Goal: Information Seeking & Learning: Find specific page/section

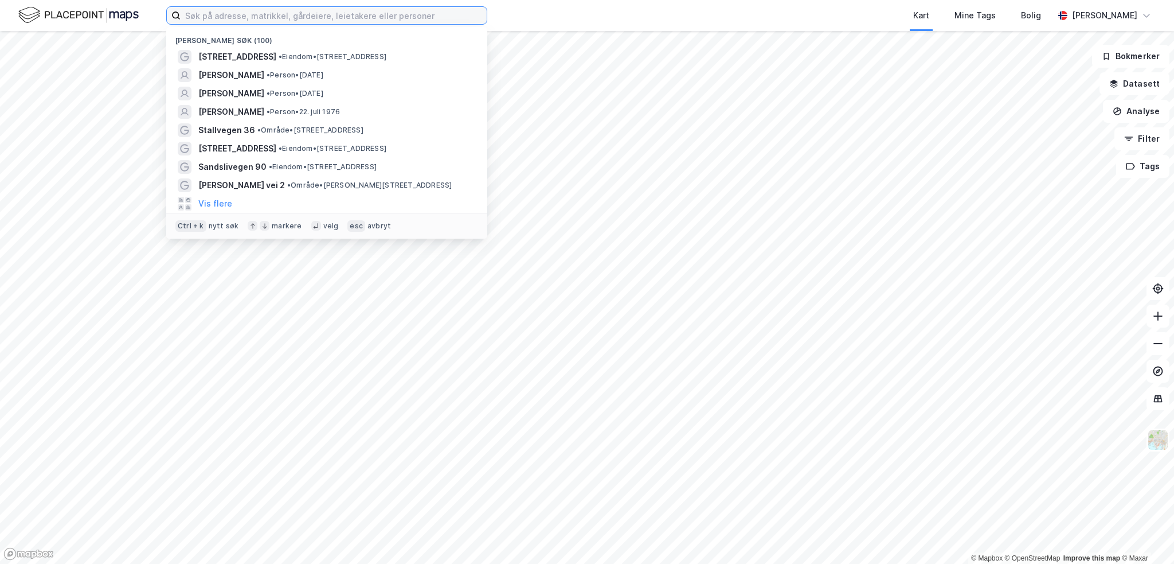
click at [248, 17] on input at bounding box center [334, 15] width 306 height 17
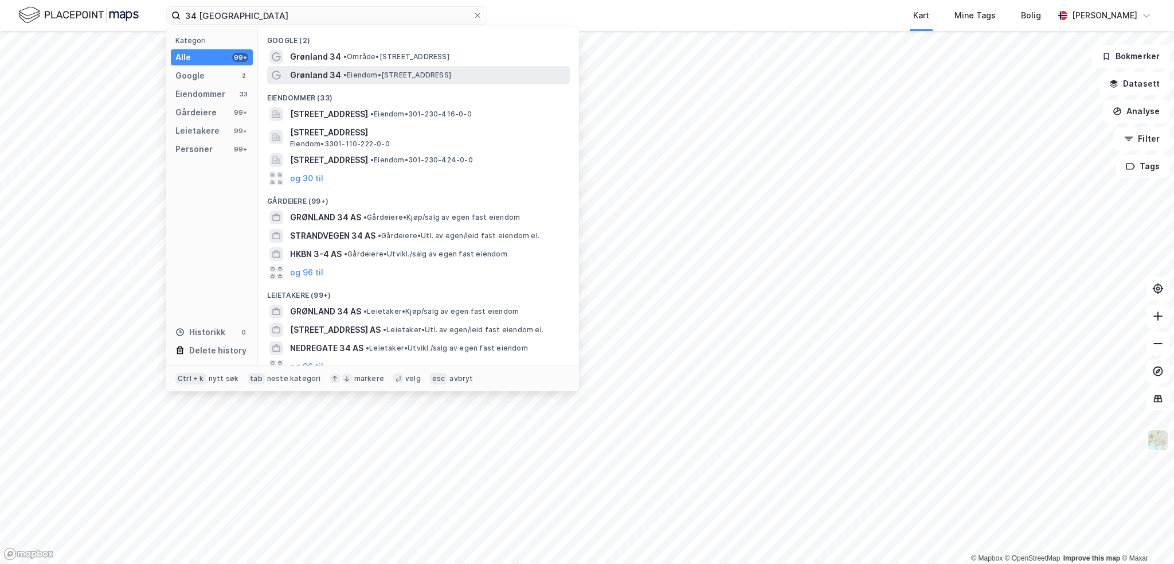
click at [331, 72] on span "Grønland 34" at bounding box center [315, 75] width 51 height 14
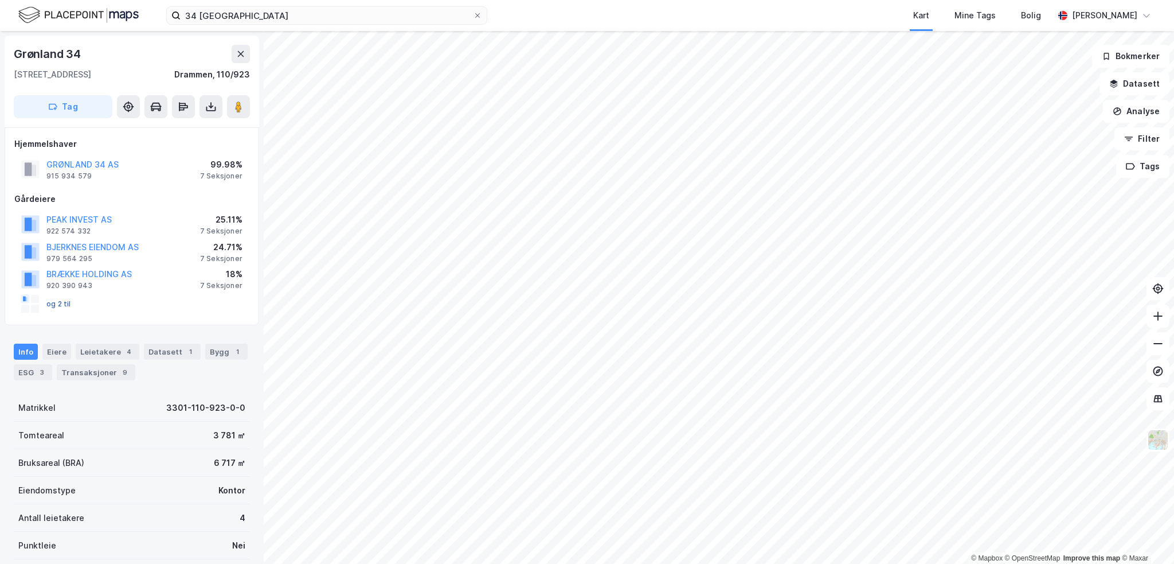
click at [0, 0] on button "og 2 til" at bounding box center [0, 0] width 0 height 0
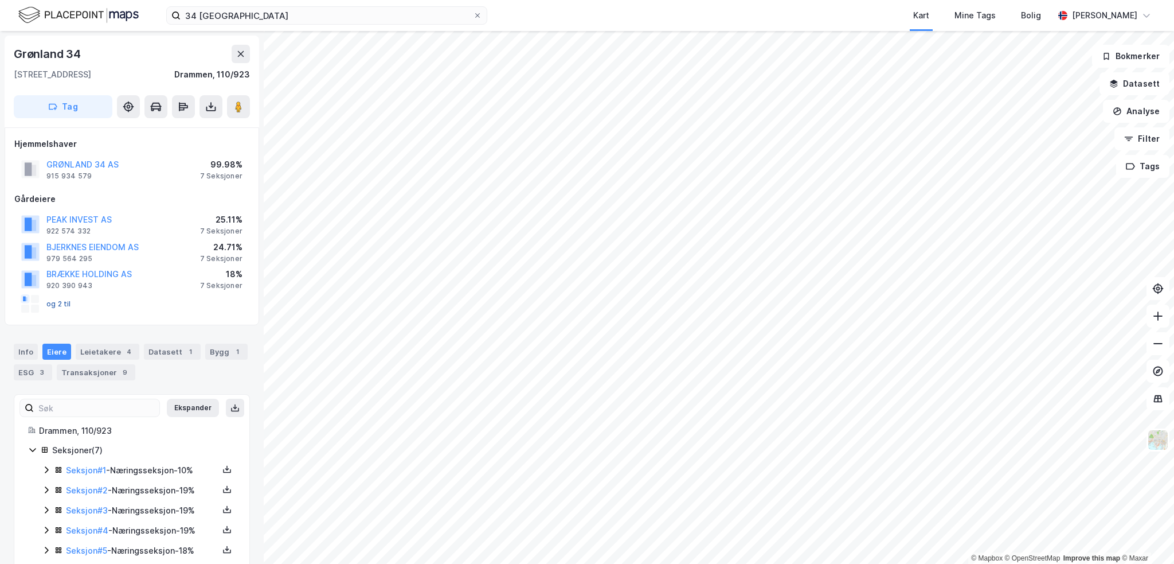
click at [0, 0] on button "og 2 til" at bounding box center [0, 0] width 0 height 0
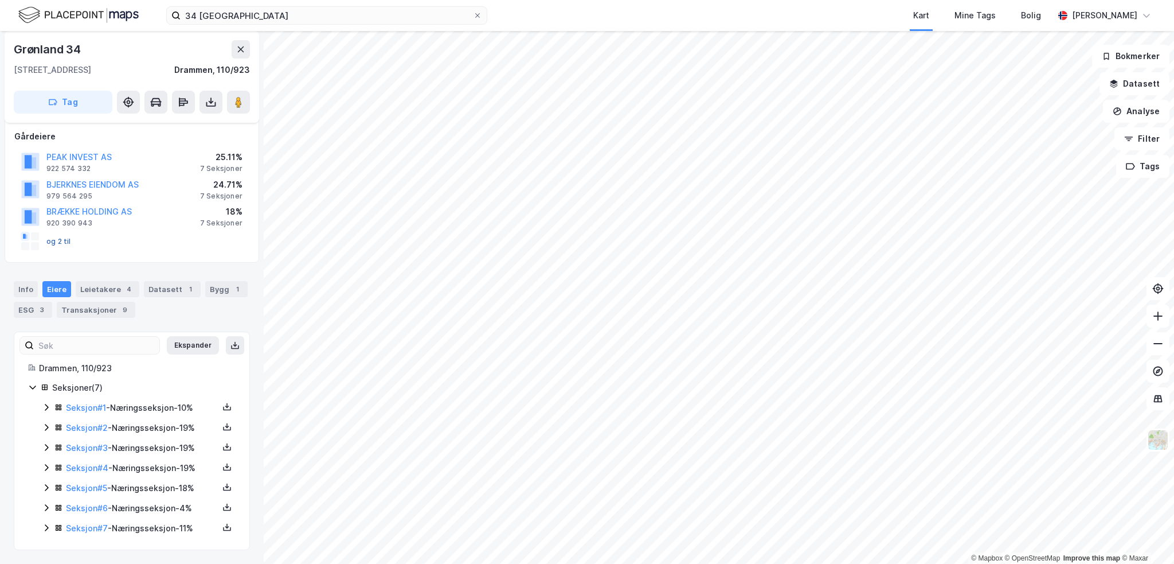
click at [0, 0] on button "og 2 til" at bounding box center [0, 0] width 0 height 0
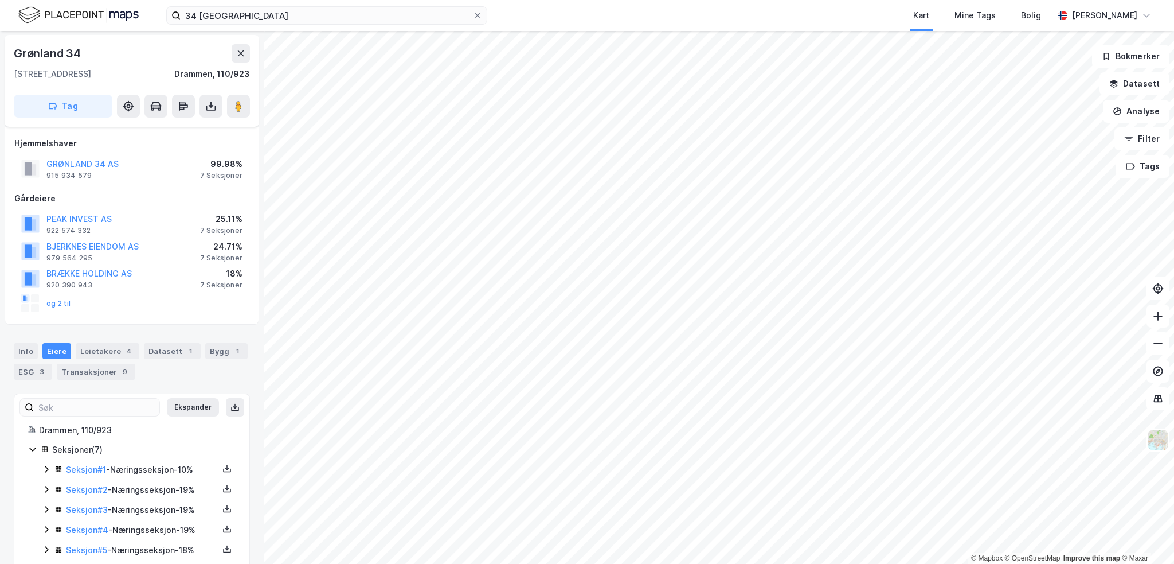
scroll to position [0, 0]
click at [693, 342] on div "© Mapbox © OpenStreetMap Improve this map © [STREET_ADDRESS] Hjemmelshaver GRØN…" at bounding box center [587, 297] width 1174 height 533
click at [237, 107] on image at bounding box center [238, 106] width 7 height 11
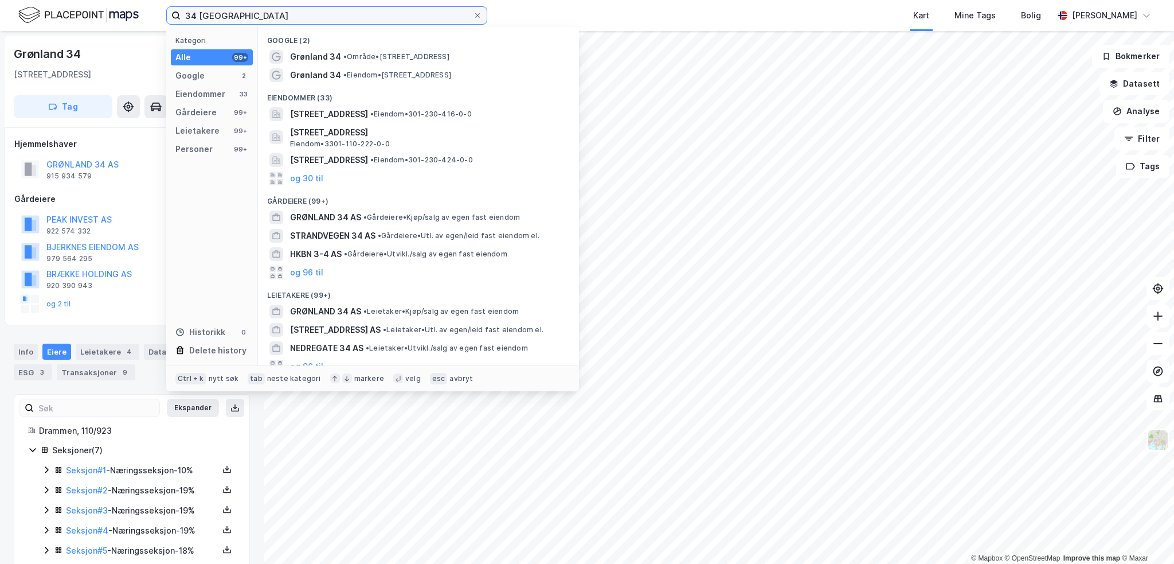
click at [189, 16] on input "34 [GEOGRAPHIC_DATA]" at bounding box center [327, 15] width 292 height 17
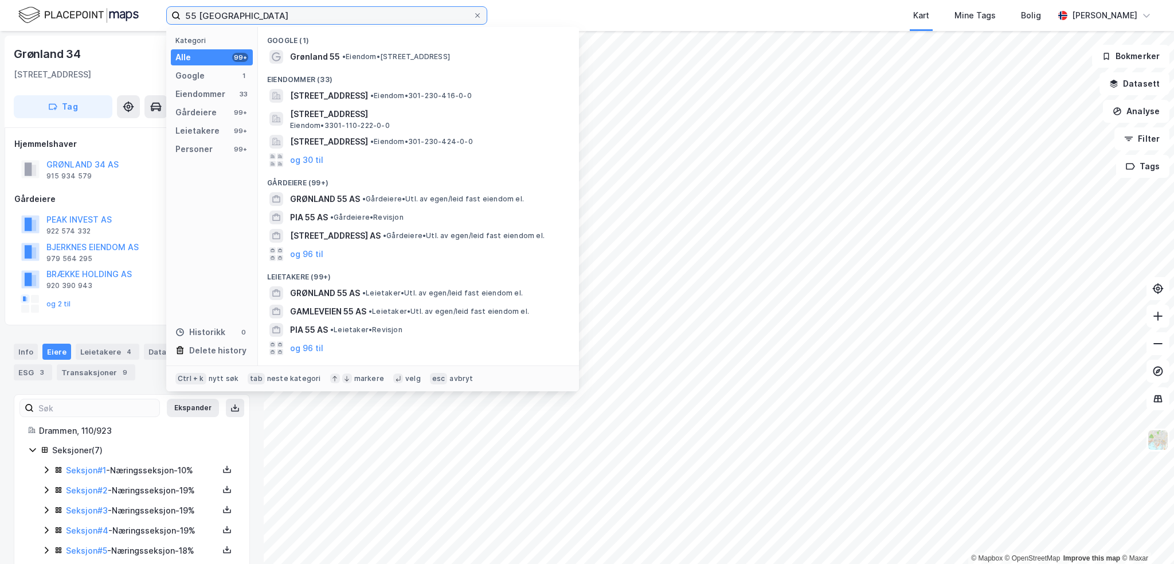
type input "55 [GEOGRAPHIC_DATA]"
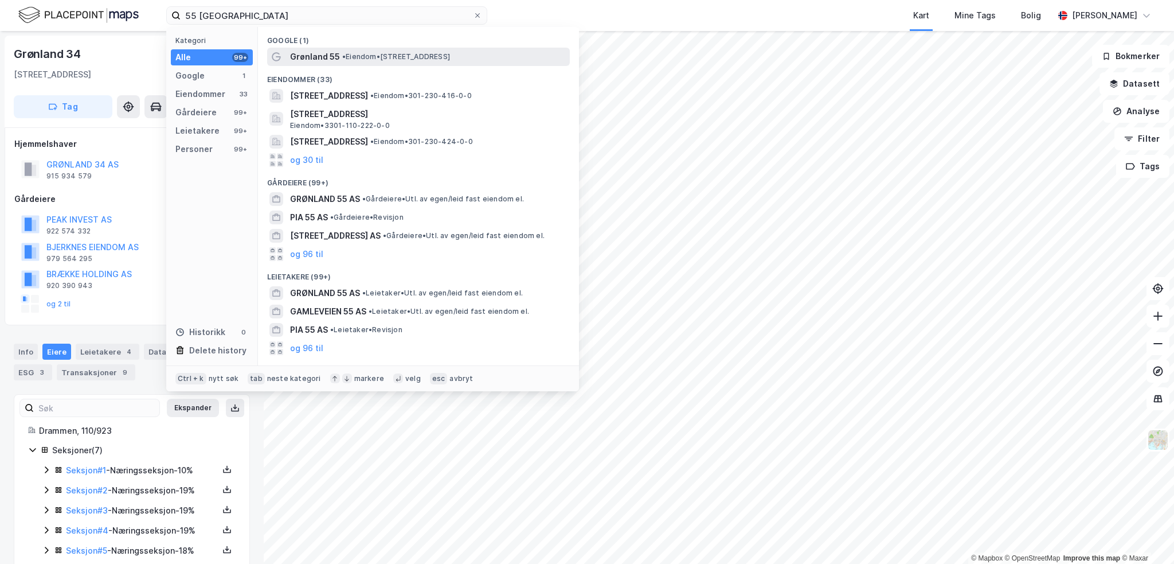
click at [407, 53] on span "• Eiendom • [STREET_ADDRESS]" at bounding box center [396, 56] width 108 height 9
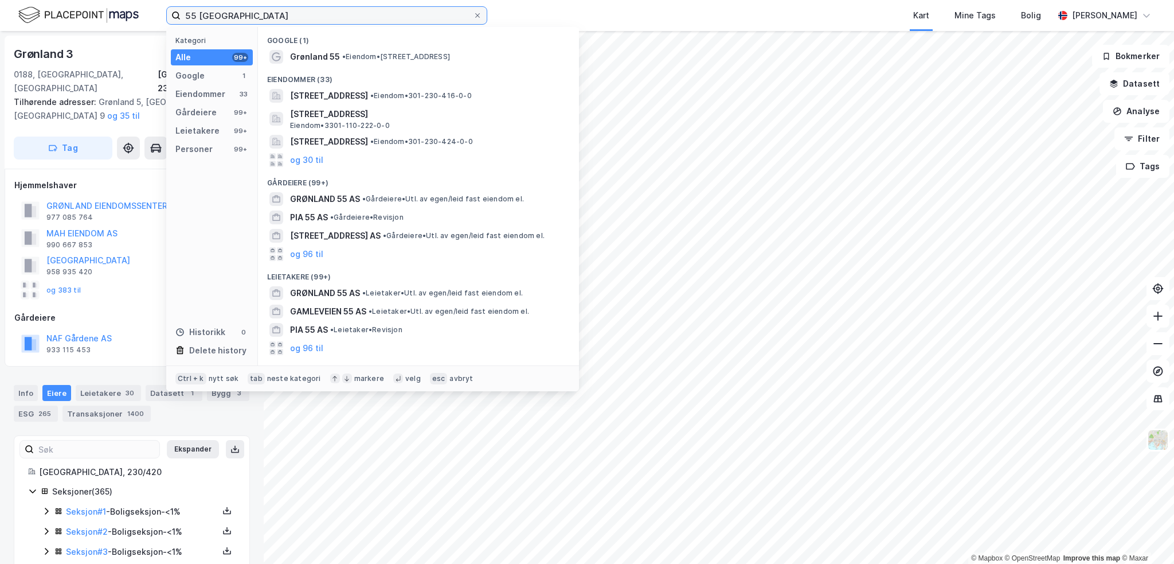
click at [255, 15] on input "55 [GEOGRAPHIC_DATA]" at bounding box center [327, 15] width 292 height 17
click at [536, 17] on div "55 grønland Kategori Alle 99+ Google 1 Eiendommer 33 Gårdeiere 99+ Leietakere 9…" at bounding box center [587, 15] width 1174 height 31
